Goal: Transaction & Acquisition: Download file/media

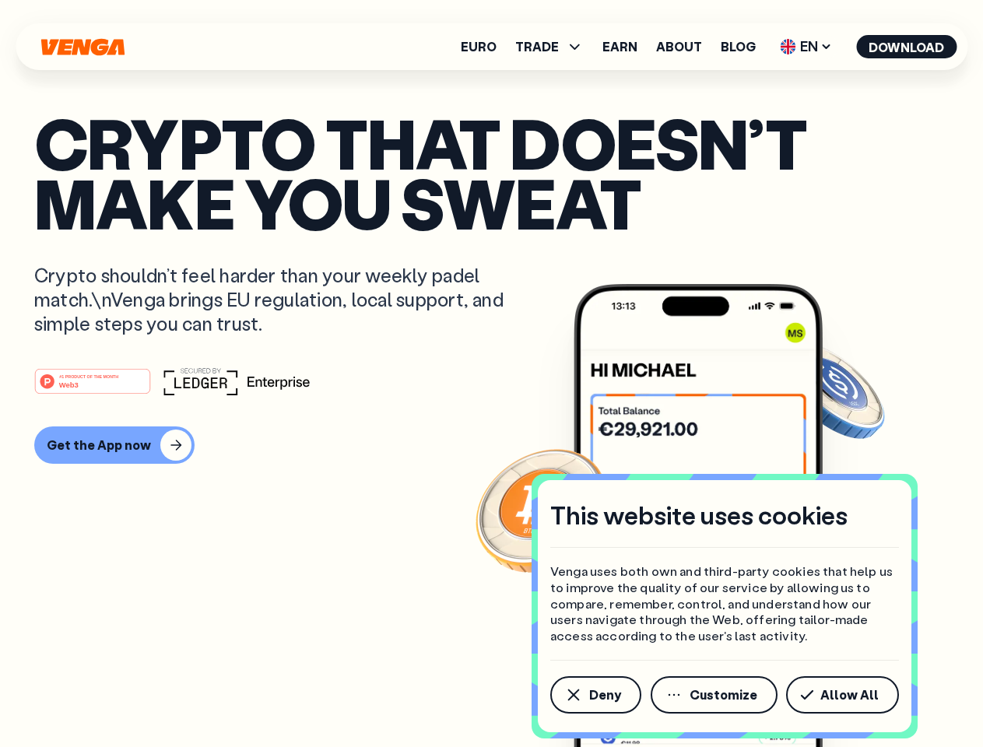
click at [491, 374] on div "#1 PRODUCT OF THE MONTH Web3" at bounding box center [491, 381] width 915 height 28
click at [595, 695] on span "Deny" at bounding box center [605, 695] width 32 height 12
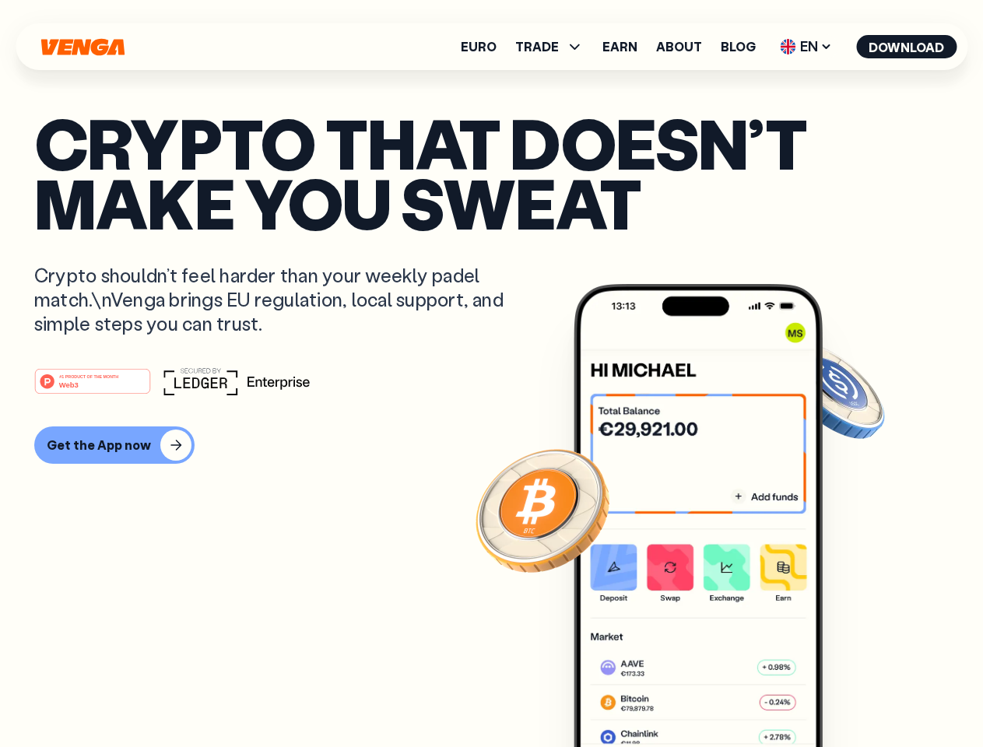
click at [715, 695] on img at bounding box center [698, 545] width 249 height 522
click at [845, 695] on article "Crypto that doesn’t make you sweat Crypto shouldn’t feel harder than your weekl…" at bounding box center [491, 405] width 915 height 584
click at [554, 47] on span "TRADE" at bounding box center [537, 46] width 44 height 12
click at [807, 47] on span "EN" at bounding box center [806, 46] width 63 height 25
click at [907, 47] on button "Download" at bounding box center [906, 46] width 100 height 23
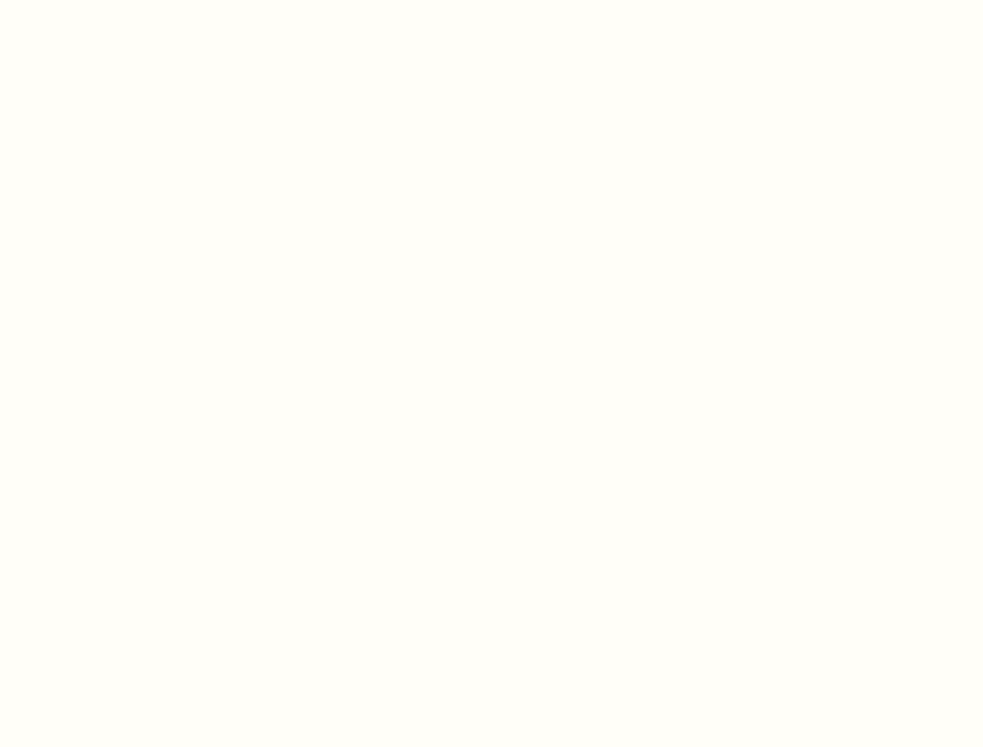
click at [112, 0] on html "This website uses cookies Venga uses both own and third-party cookies that help…" at bounding box center [491, 0] width 983 height 0
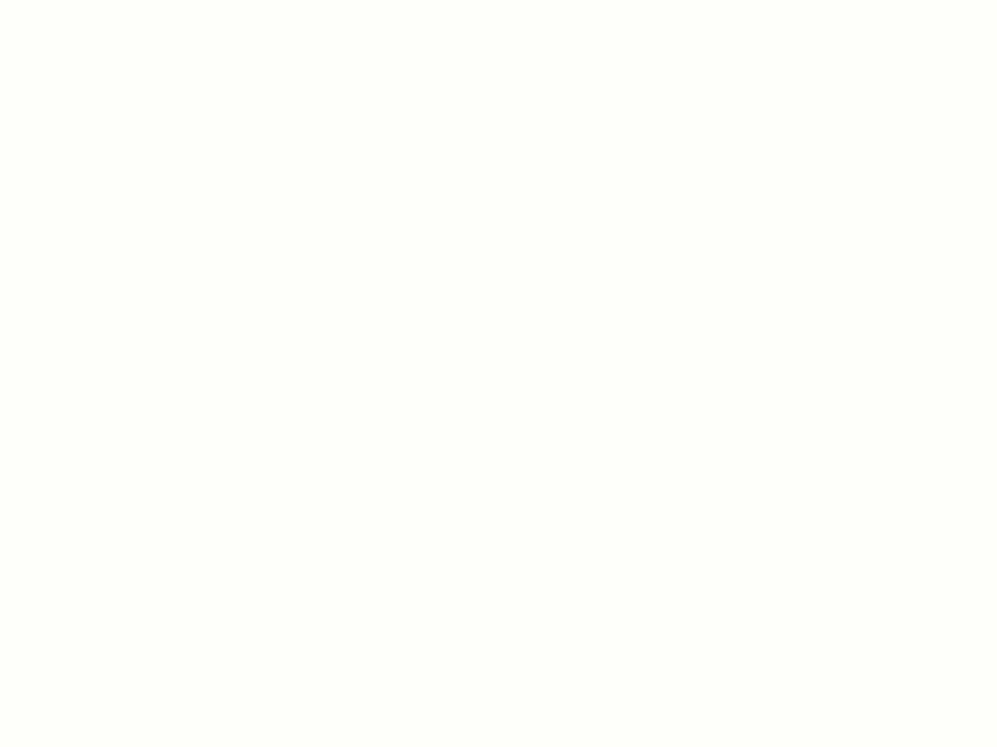
click at [95, 0] on html "This website uses cookies Venga uses both own and third-party cookies that help…" at bounding box center [498, 0] width 997 height 0
